Goal: Task Accomplishment & Management: Manage account settings

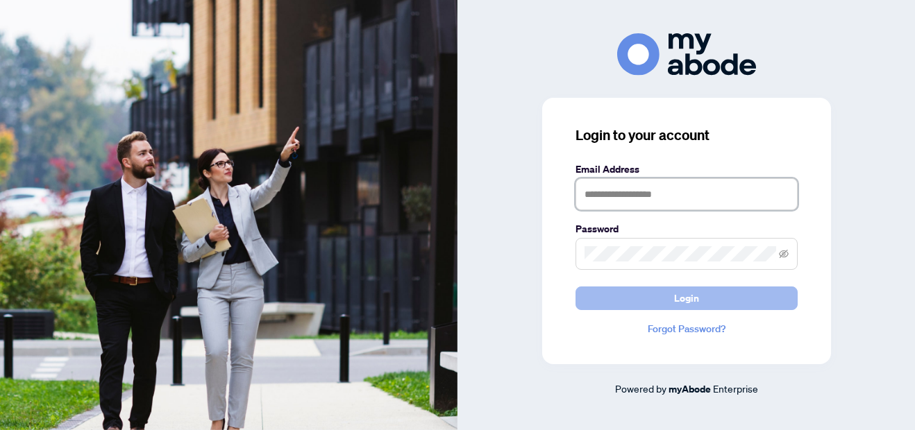
type input "**********"
click at [684, 299] on span "Login" at bounding box center [686, 298] width 25 height 22
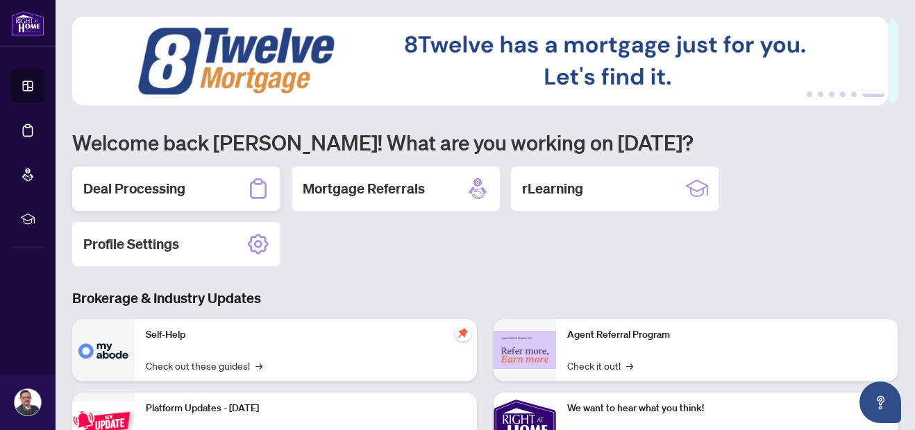
click at [175, 191] on h2 "Deal Processing" at bounding box center [134, 188] width 102 height 19
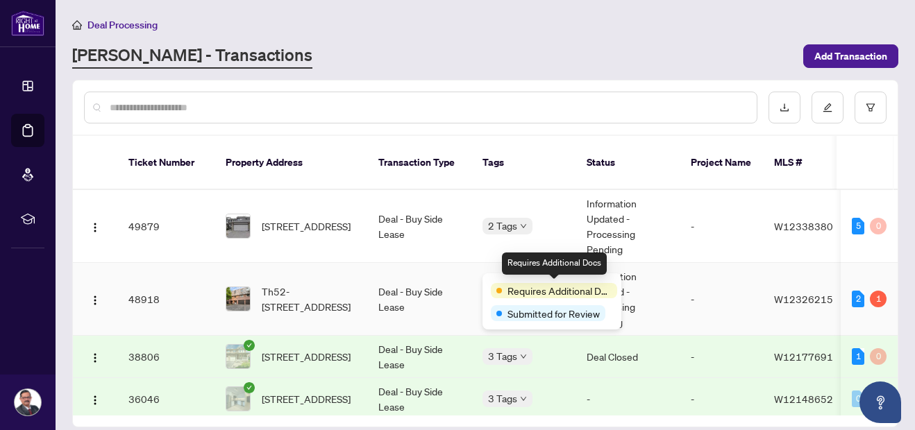
click at [525, 287] on span "Requires Additional Docs" at bounding box center [559, 290] width 104 height 15
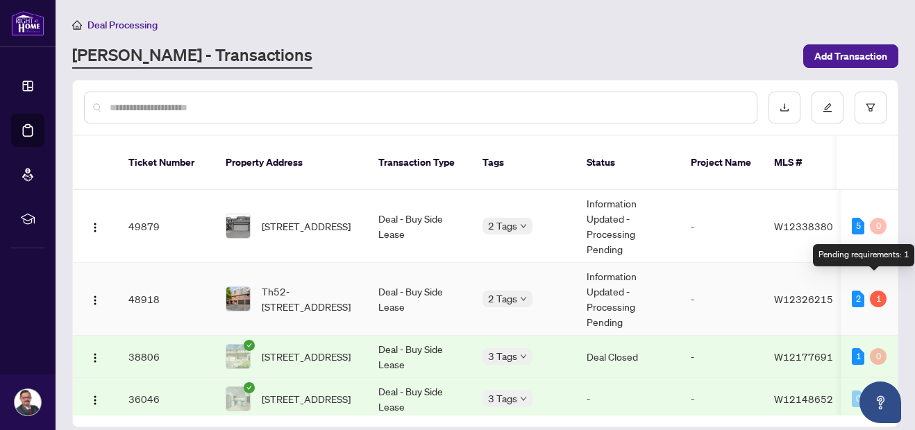
click at [879, 291] on div "1" at bounding box center [878, 299] width 17 height 17
click at [878, 291] on div "1" at bounding box center [878, 299] width 17 height 17
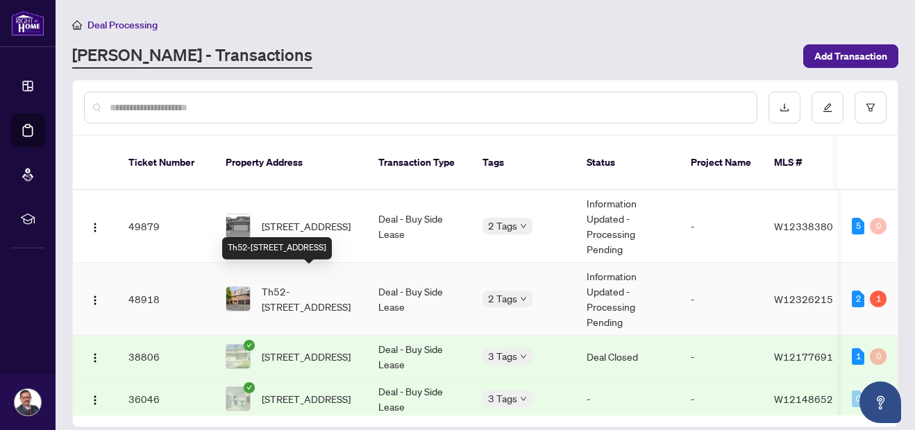
click at [308, 284] on span "Th52-[STREET_ADDRESS]" at bounding box center [309, 299] width 94 height 31
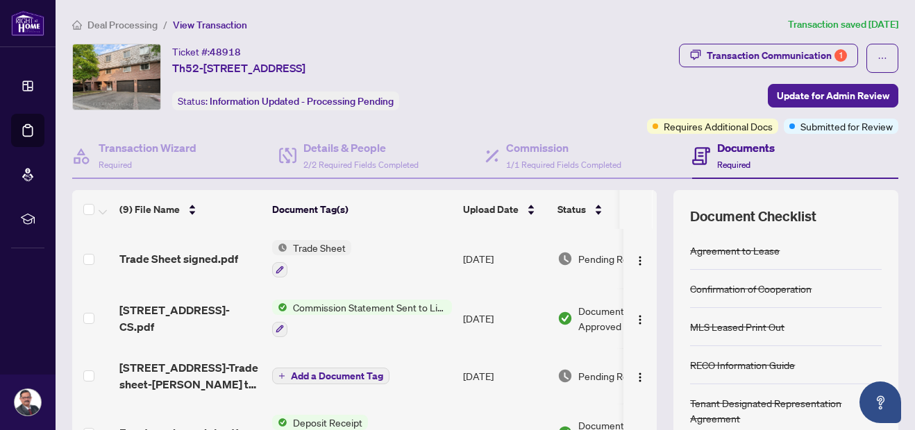
click at [822, 82] on div "Transaction Communication 1 Update for Admin Review Requires Additional Docs Su…" at bounding box center [712, 89] width 373 height 90
click at [821, 59] on div "Transaction Communication 1" at bounding box center [777, 55] width 140 height 22
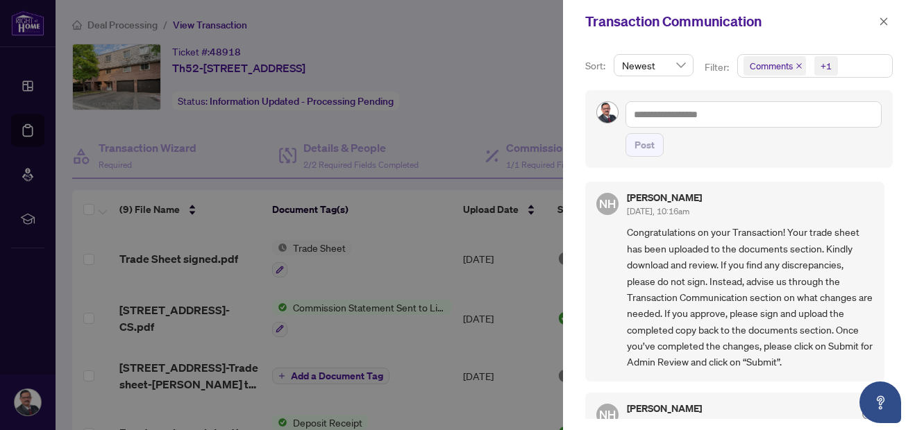
click at [777, 67] on span "Comments" at bounding box center [771, 66] width 43 height 14
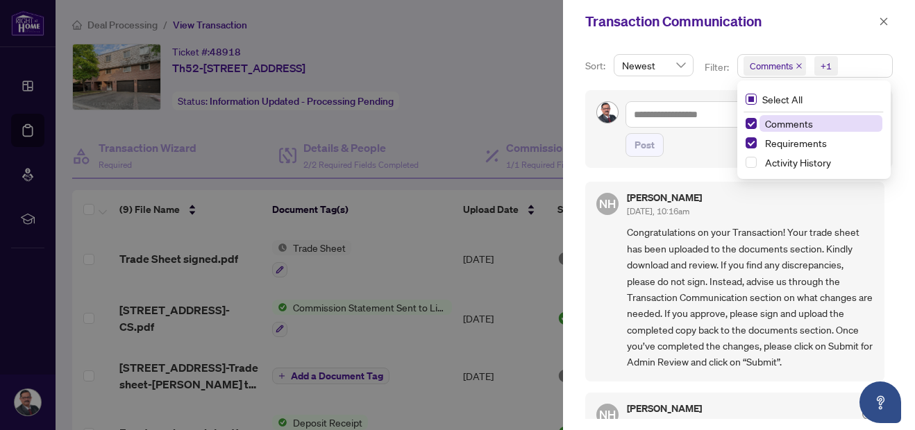
click at [779, 101] on span "Select All" at bounding box center [782, 99] width 51 height 15
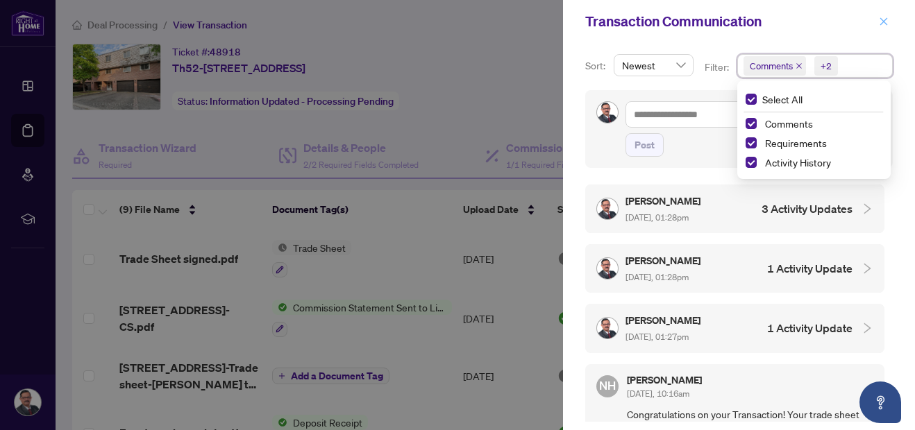
click at [881, 21] on icon "close" at bounding box center [884, 22] width 10 height 10
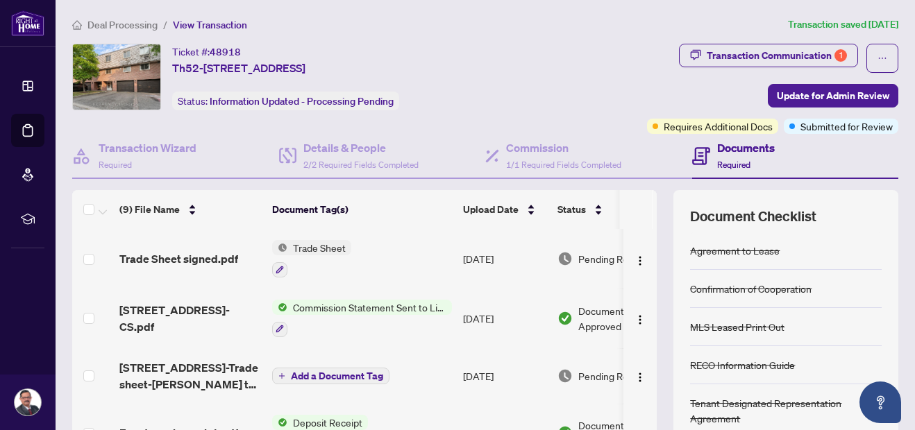
click at [339, 251] on span "Trade Sheet" at bounding box center [319, 247] width 64 height 15
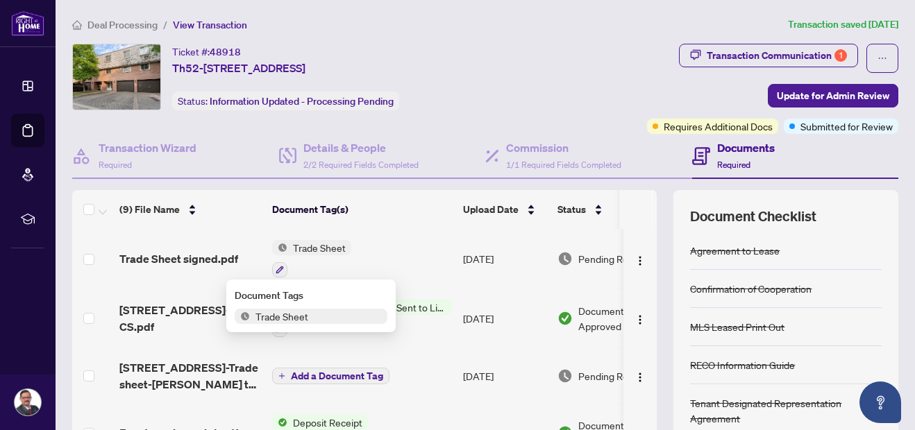
click at [303, 310] on span "Trade Sheet" at bounding box center [282, 316] width 64 height 15
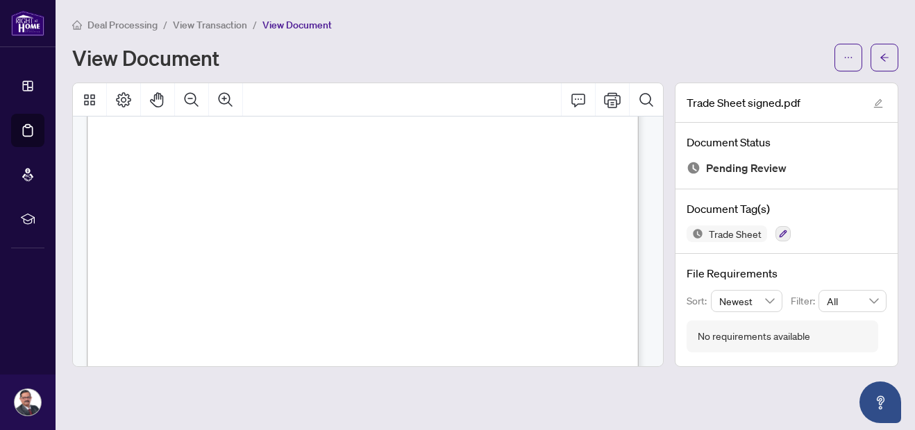
scroll to position [466, 0]
click at [888, 53] on icon "arrow-left" at bounding box center [884, 58] width 10 height 10
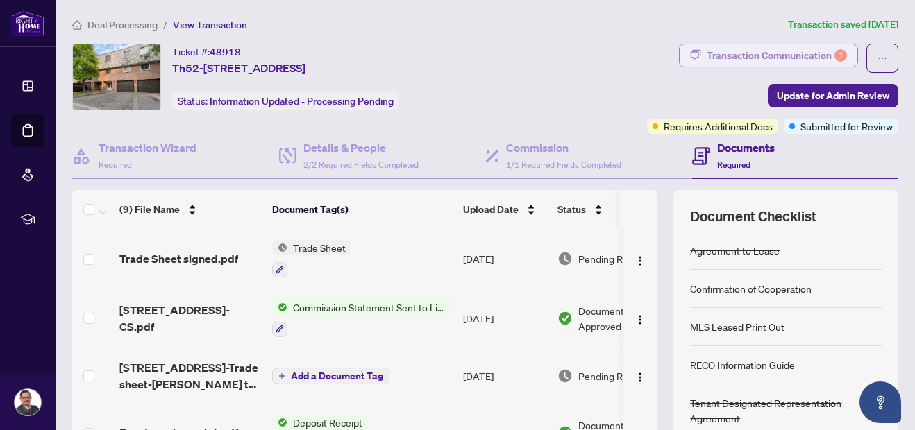
click at [788, 53] on div "Transaction Communication 1" at bounding box center [777, 55] width 140 height 22
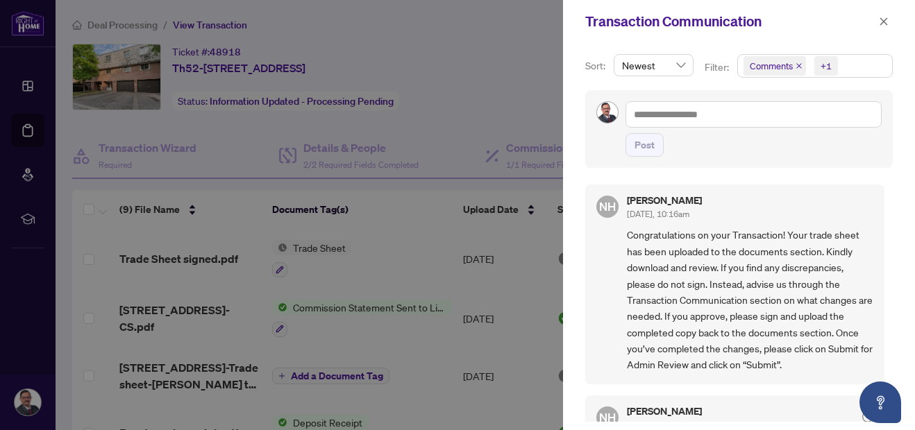
click at [677, 63] on span "Newest" at bounding box center [653, 65] width 63 height 21
click at [779, 65] on span "Comments" at bounding box center [771, 66] width 43 height 14
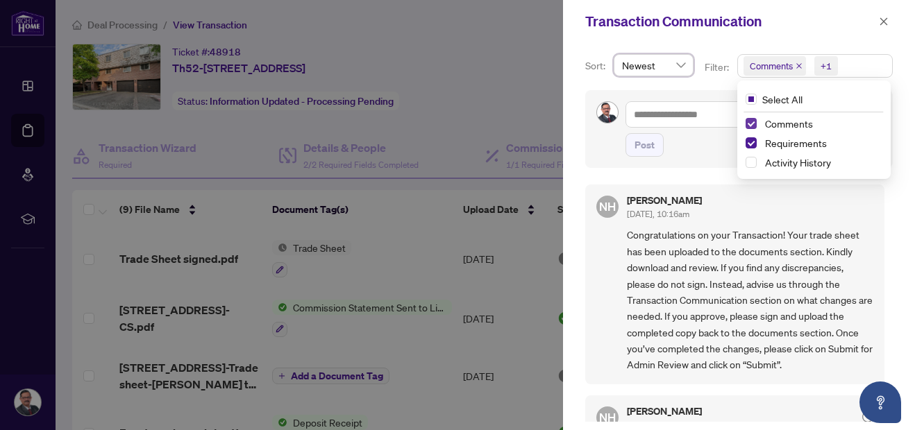
click at [752, 123] on span "Select Comments" at bounding box center [750, 123] width 11 height 11
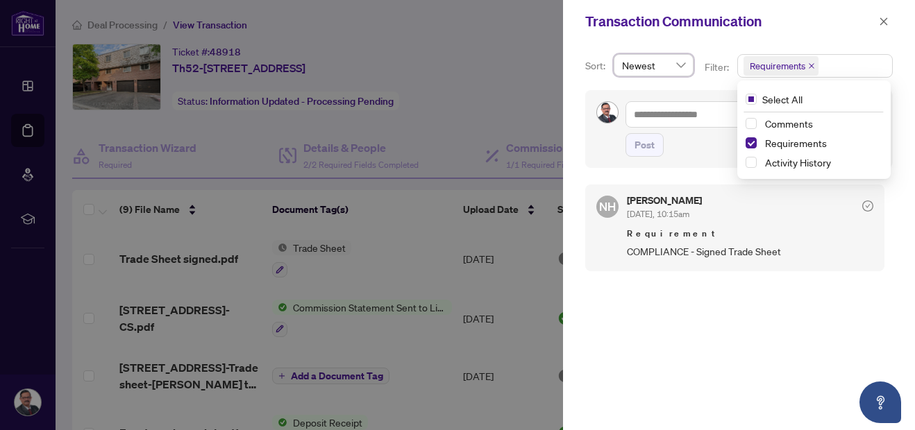
click at [756, 126] on div "Comments" at bounding box center [813, 123] width 137 height 17
click at [751, 124] on span "Select Comments" at bounding box center [750, 123] width 11 height 11
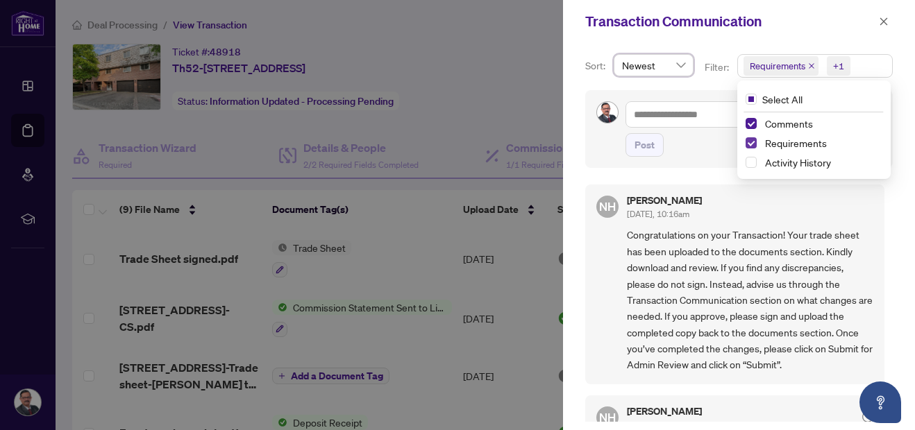
click at [750, 138] on span "Select Requirements" at bounding box center [750, 142] width 11 height 11
click at [888, 17] on button "button" at bounding box center [884, 21] width 18 height 17
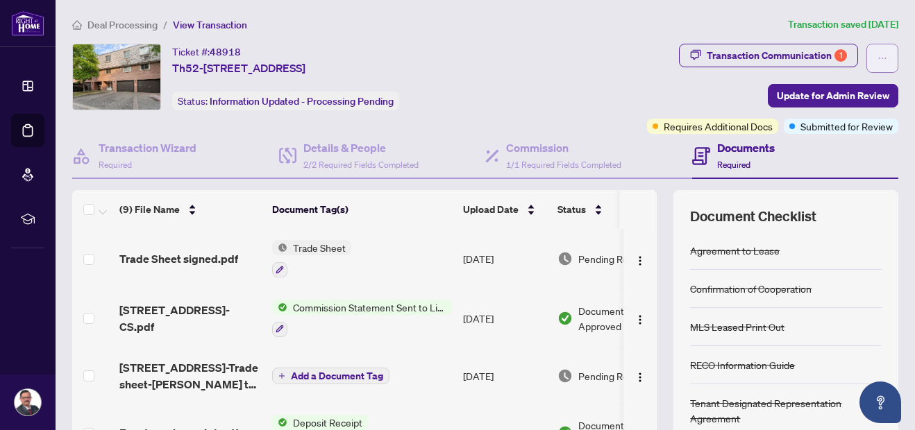
click at [877, 58] on icon "ellipsis" at bounding box center [882, 58] width 10 height 10
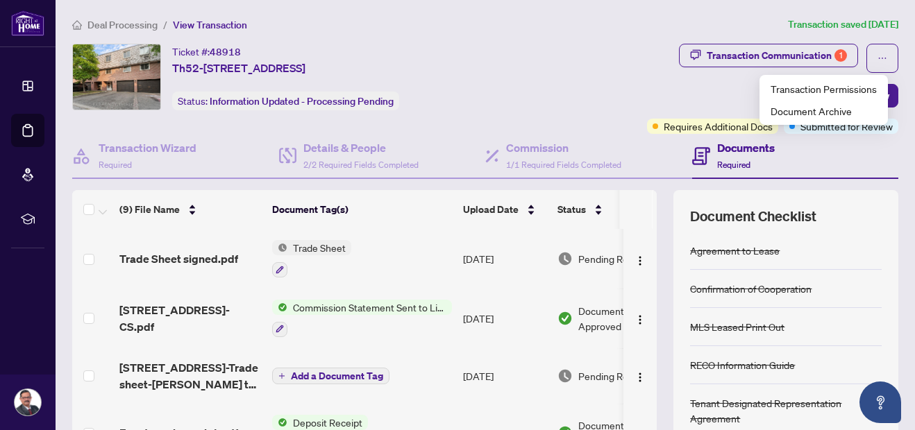
click at [623, 108] on div "Transaction Communication 1 Update for Admin Review Requires Additional Docs Su…" at bounding box center [712, 89] width 373 height 90
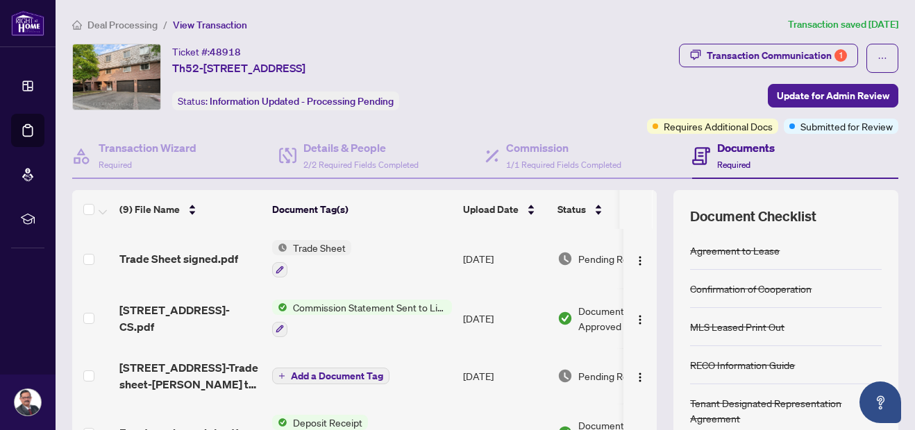
click at [623, 108] on div "Transaction Communication 1 Update for Admin Review Requires Additional Docs Su…" at bounding box center [712, 89] width 373 height 90
click at [686, 128] on span "Requires Additional Docs" at bounding box center [718, 126] width 109 height 15
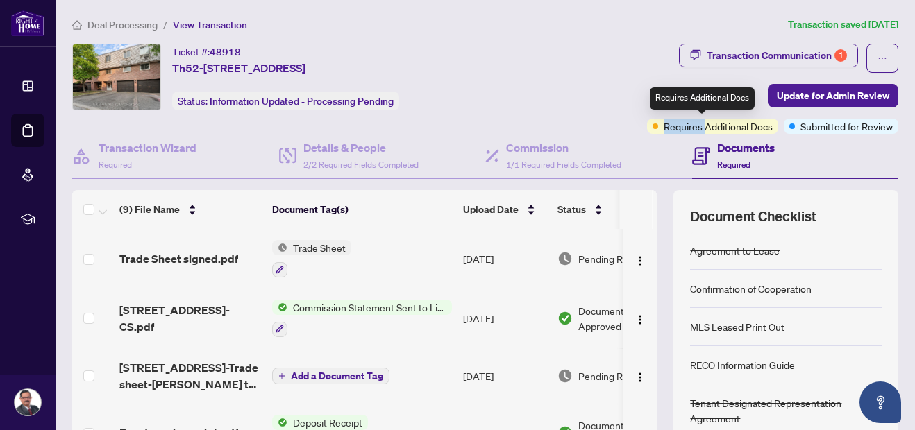
click at [686, 128] on span "Requires Additional Docs" at bounding box center [718, 126] width 109 height 15
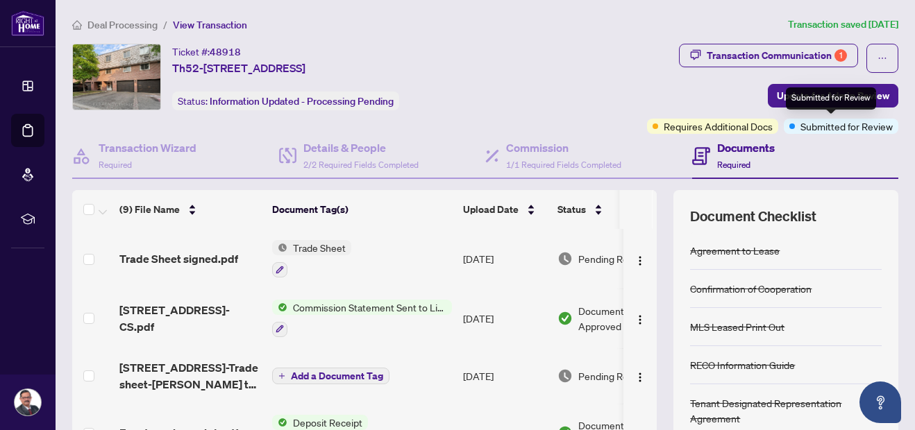
click at [810, 129] on span "Submitted for Review" at bounding box center [846, 126] width 92 height 15
click at [810, 132] on span "Submitted for Review" at bounding box center [846, 126] width 92 height 15
click at [687, 83] on div "Transaction Communication 1 Update for Admin Review Requires Additional Docs Su…" at bounding box center [712, 89] width 373 height 90
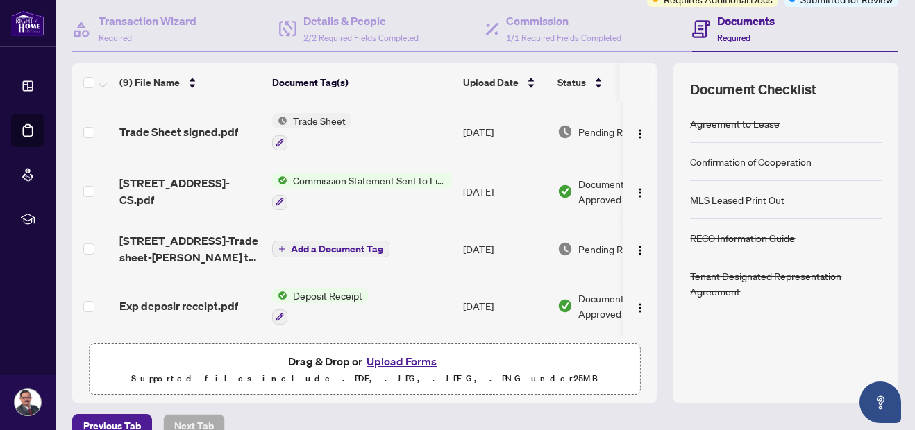
scroll to position [123, 0]
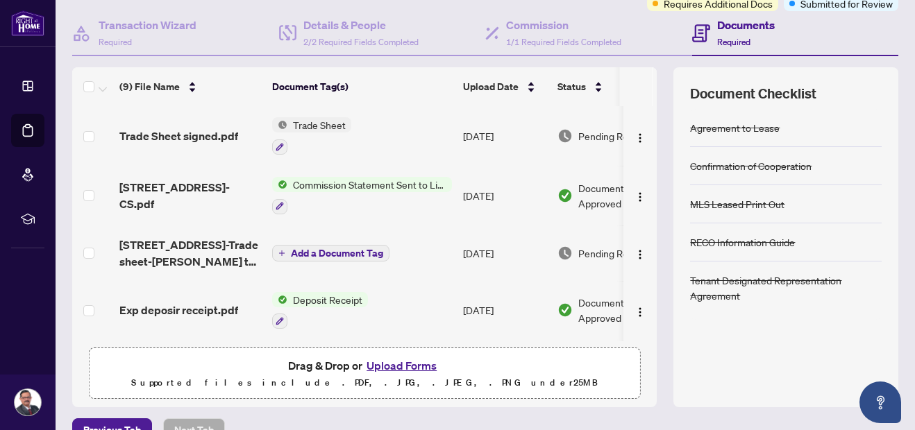
click at [368, 253] on span "Add a Document Tag" at bounding box center [337, 253] width 92 height 10
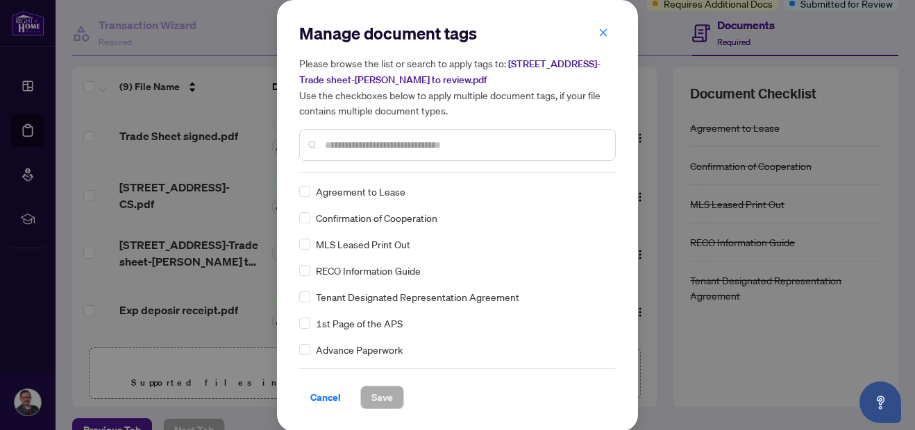
click at [265, 228] on div "Manage document tags Please browse the list or search to apply tags to: [STREET…" at bounding box center [457, 215] width 915 height 430
click at [321, 398] on span "Cancel" at bounding box center [325, 398] width 31 height 22
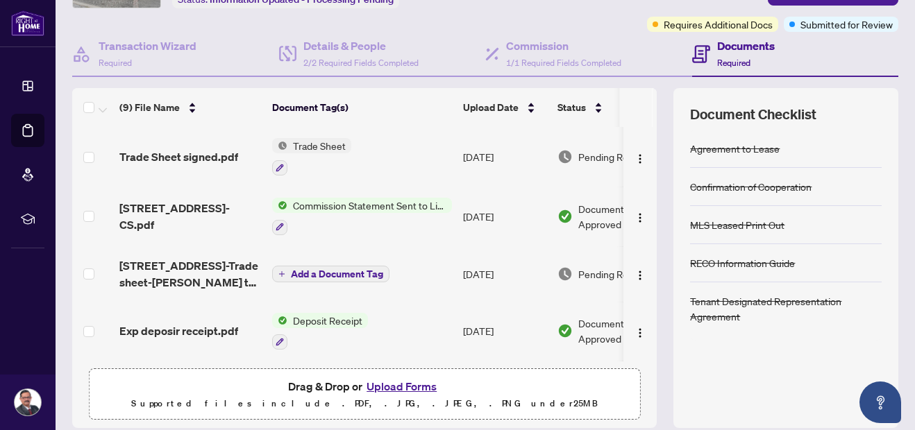
scroll to position [92, 0]
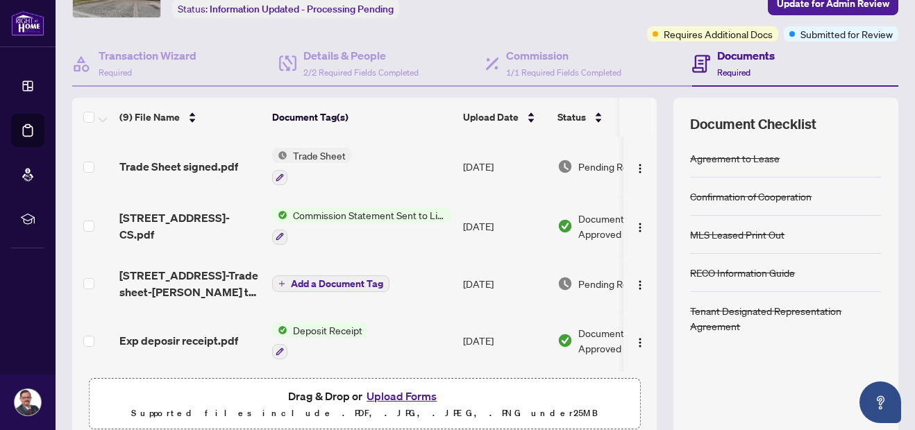
click at [378, 282] on span "Add a Document Tag" at bounding box center [337, 284] width 92 height 10
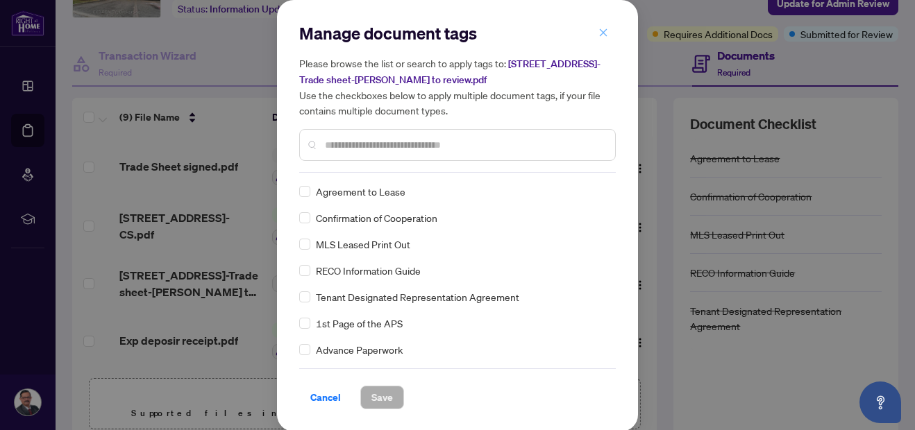
click at [606, 31] on icon "close" at bounding box center [603, 33] width 10 height 10
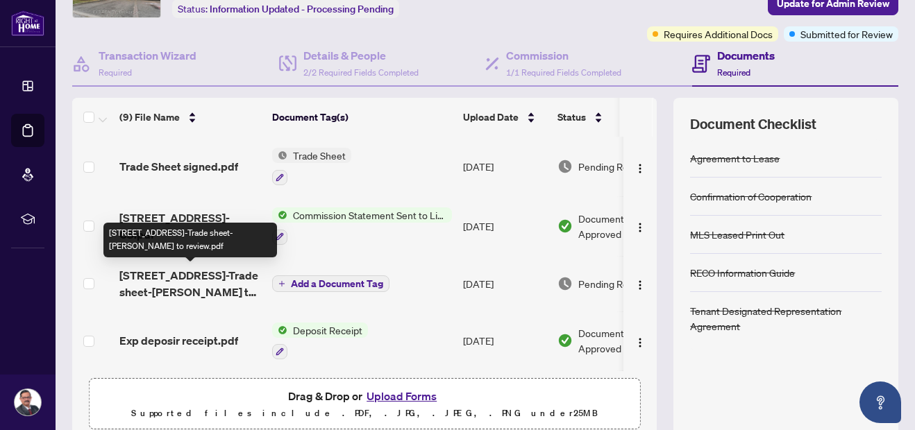
click at [196, 268] on span "[STREET_ADDRESS]-Trade sheet-[PERSON_NAME] to review.pdf" at bounding box center [190, 283] width 142 height 33
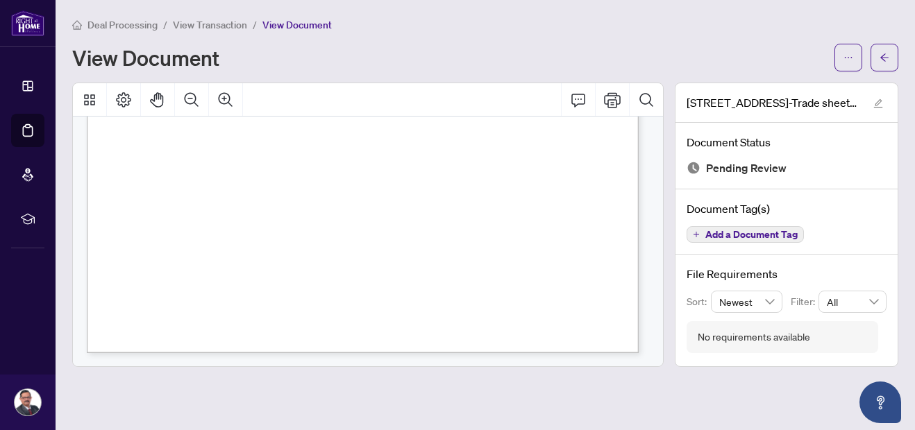
scroll to position [492, 0]
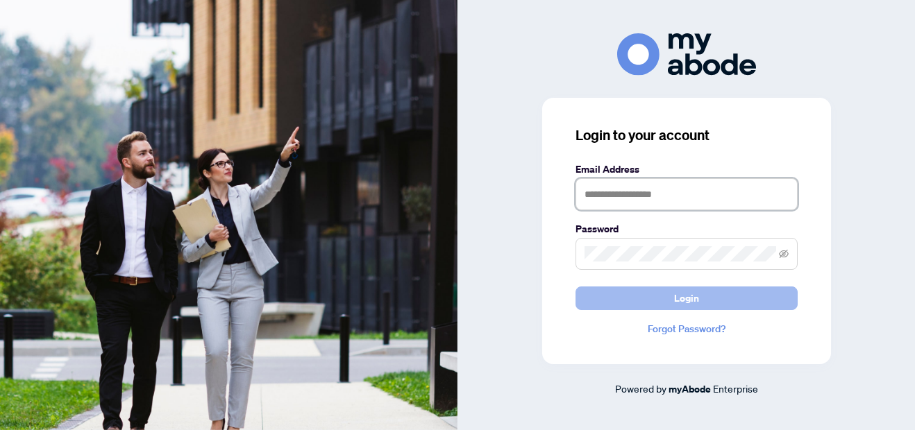
type input "**********"
click at [693, 305] on span "Login" at bounding box center [686, 298] width 25 height 22
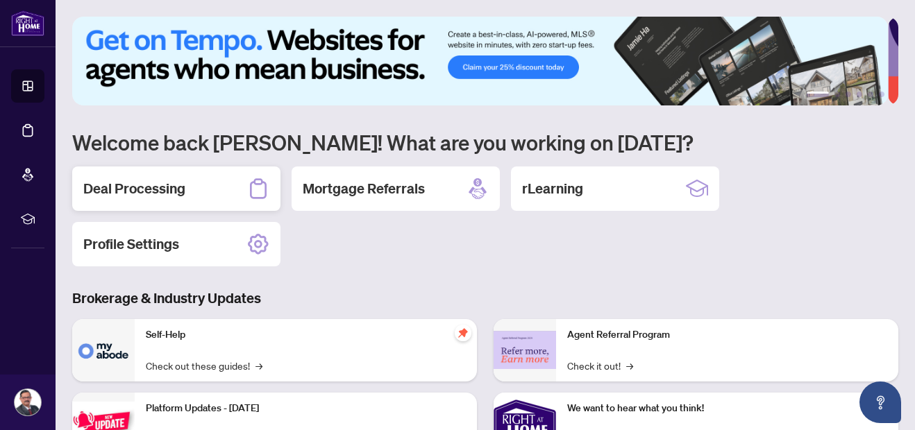
click at [213, 191] on div "Deal Processing" at bounding box center [176, 189] width 208 height 44
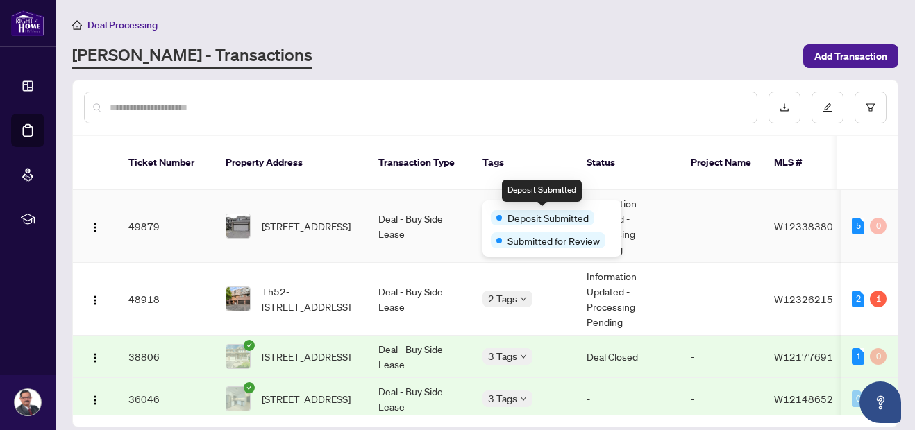
click at [521, 215] on span "Deposit Submitted" at bounding box center [547, 217] width 81 height 15
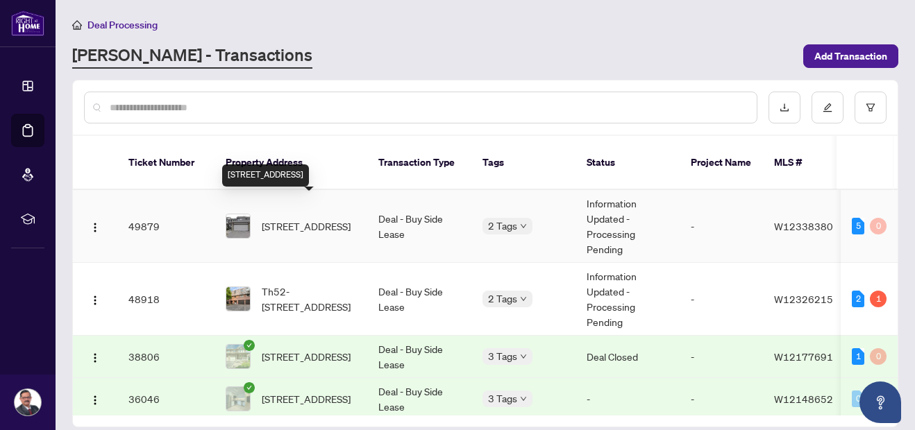
click at [286, 219] on span "[STREET_ADDRESS]" at bounding box center [306, 226] width 89 height 15
